Goal: Find specific fact: Find contact information

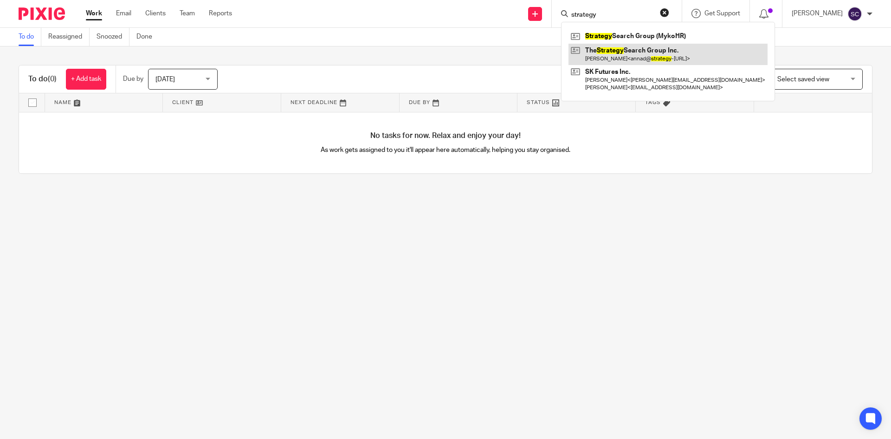
type input "strategy"
click at [627, 51] on link at bounding box center [667, 54] width 199 height 21
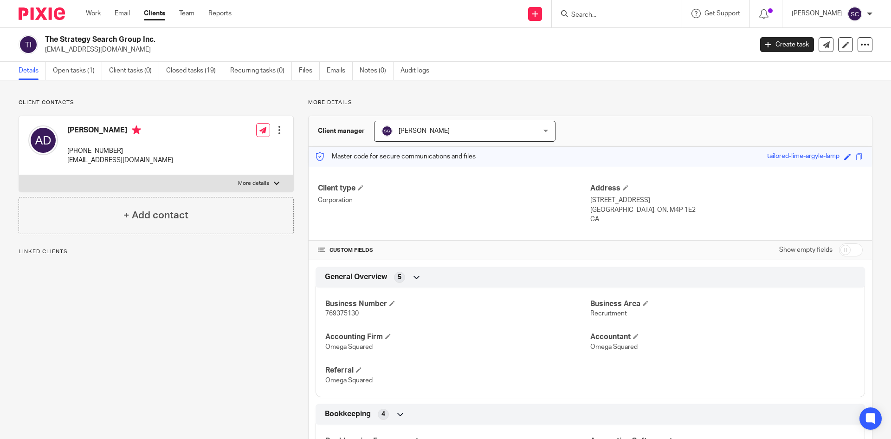
click at [340, 312] on span "769375130" at bounding box center [341, 313] width 33 height 6
copy span "769375130"
